Goal: Find specific page/section: Find specific page/section

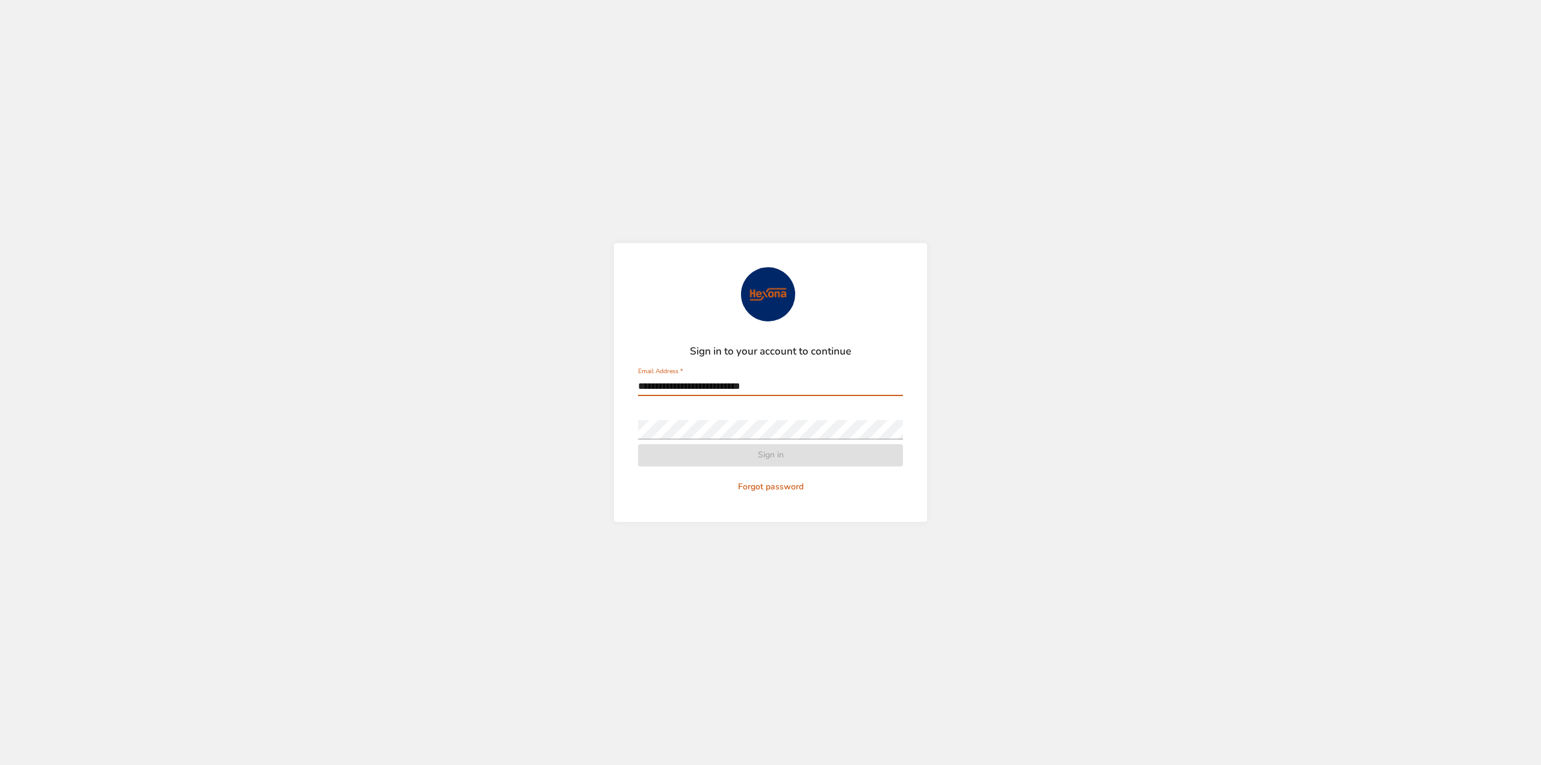
type input "**********"
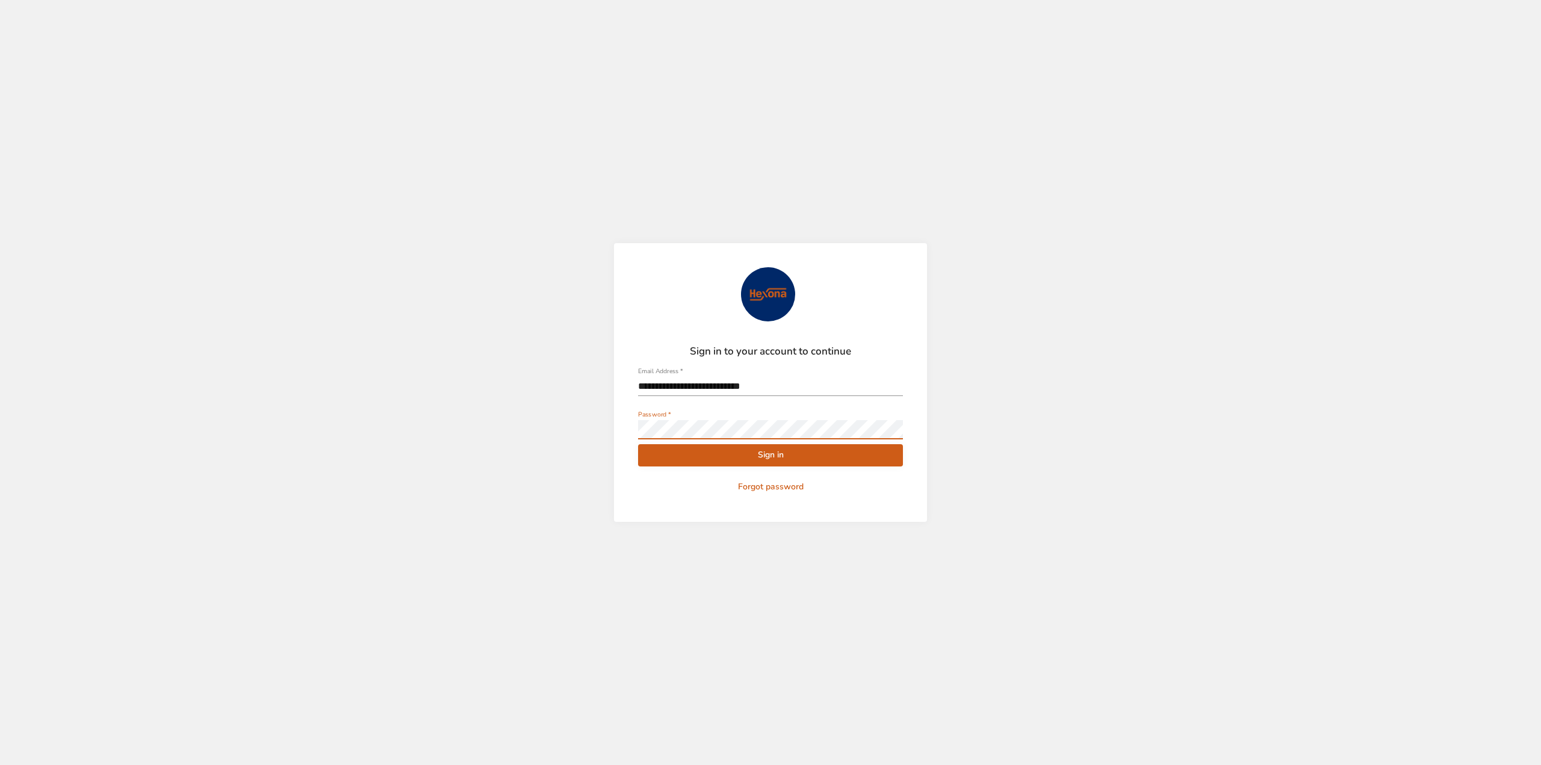
click at [638, 444] on button "Sign in" at bounding box center [770, 455] width 265 height 22
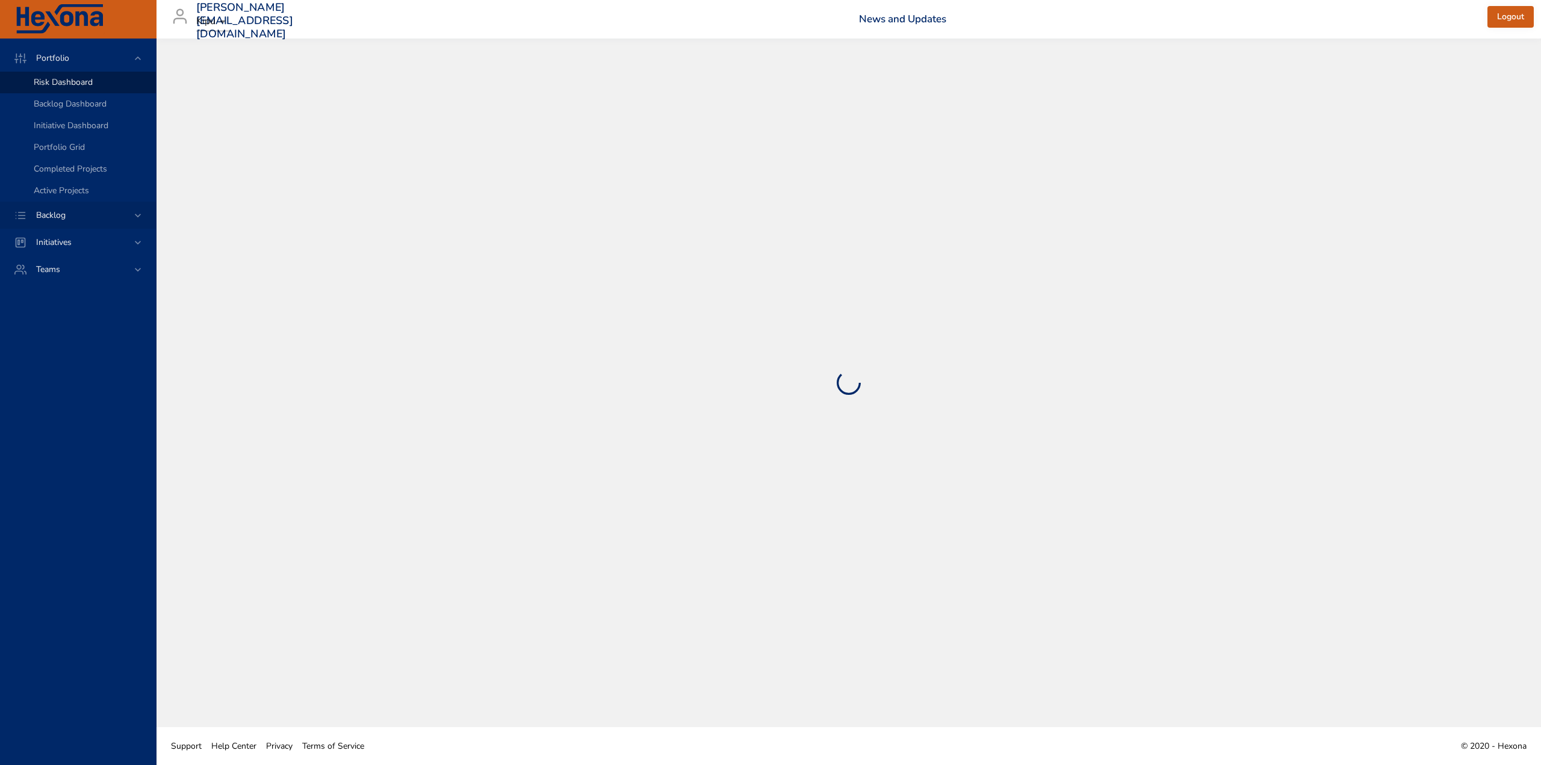
click at [93, 220] on div "Backlog" at bounding box center [78, 215] width 105 height 13
click at [95, 110] on div "Backlog Details" at bounding box center [90, 110] width 113 height 12
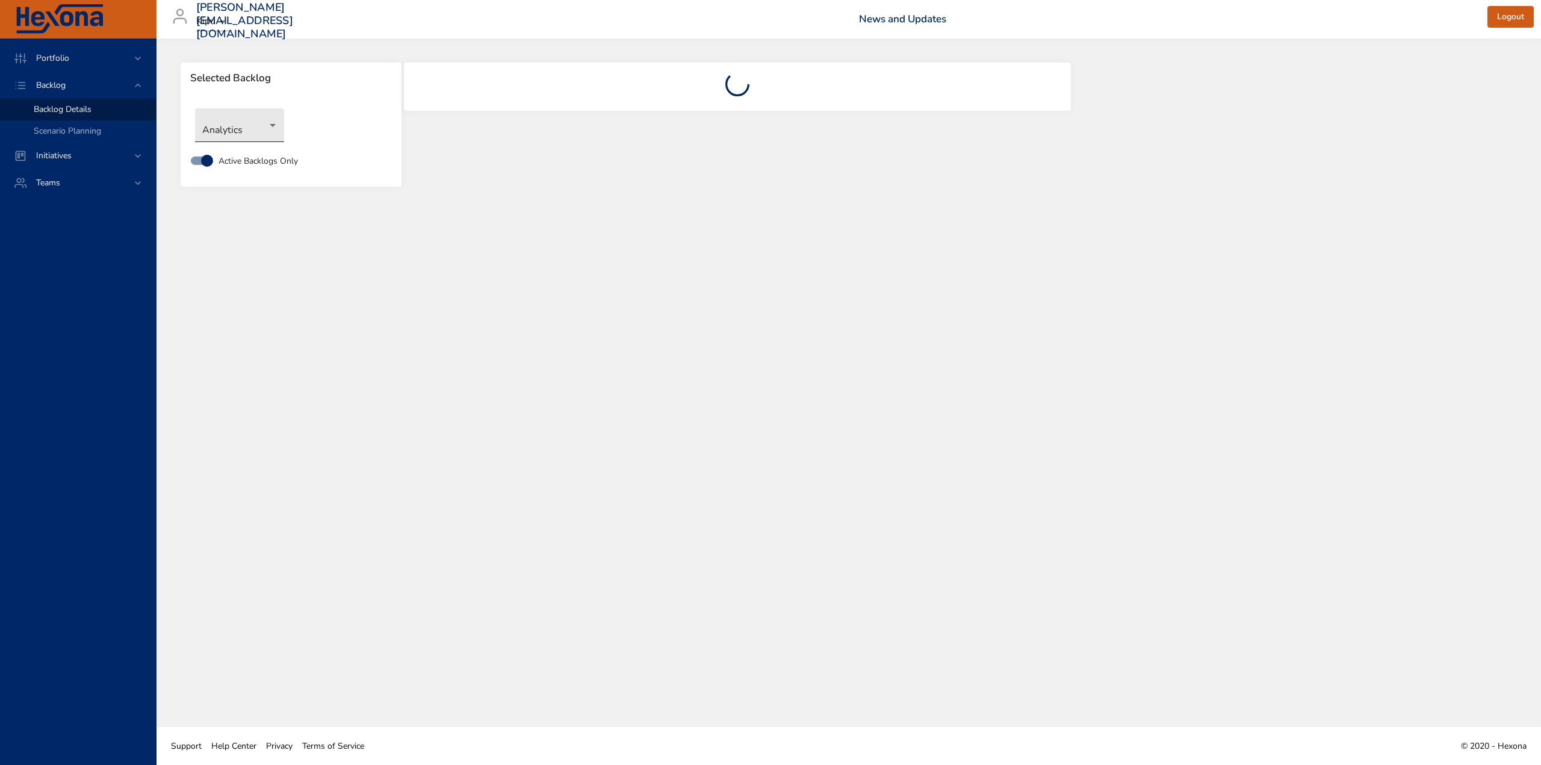
click at [246, 137] on body "Portfolio Backlog Backlog Details Scenario Planning Initiatives Teams [EMAIL_AD…" at bounding box center [770, 382] width 1541 height 765
click at [255, 125] on li "Analytics" at bounding box center [239, 126] width 89 height 20
